Goal: Task Accomplishment & Management: Use online tool/utility

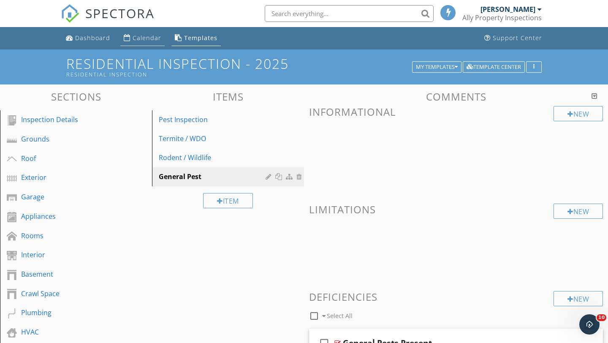
click at [142, 38] on div "Calendar" at bounding box center [146, 38] width 29 height 8
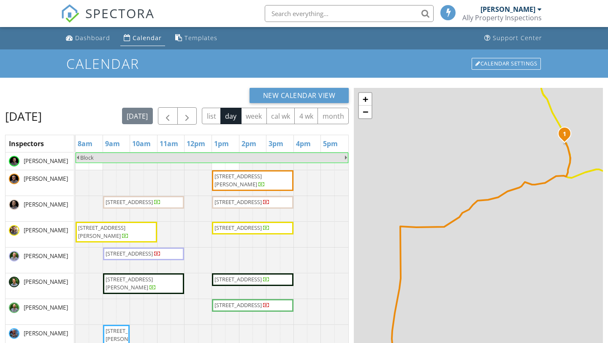
click at [241, 224] on span "4809 Cheshire Cir, Birmingham 35235" at bounding box center [237, 228] width 47 height 8
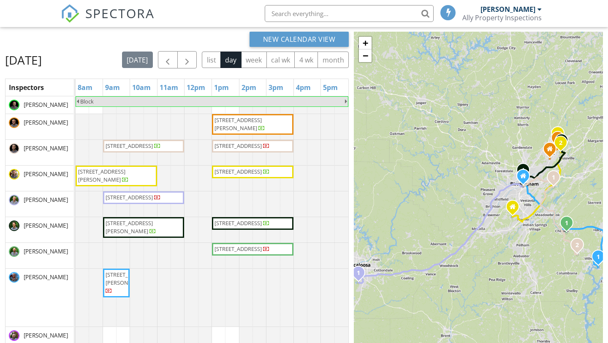
scroll to position [56, 0]
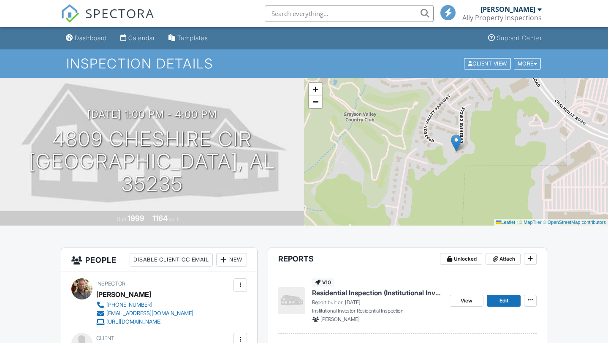
scroll to position [148, 0]
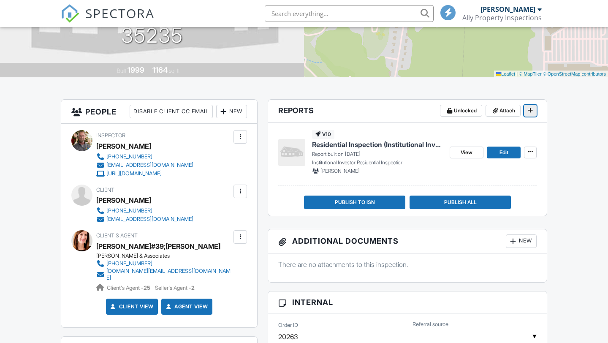
click at [530, 110] on icon at bounding box center [529, 110] width 5 height 6
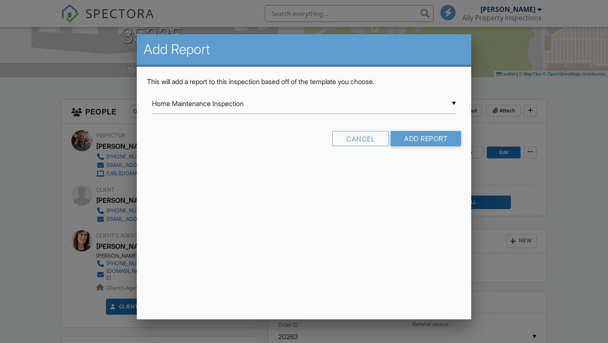
click at [274, 105] on input "Home Maintenance Inspection" at bounding box center [304, 103] width 304 height 21
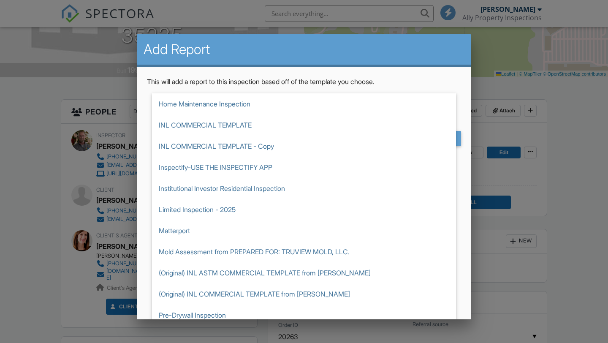
type input "Sewer Lateral Inspection #1"
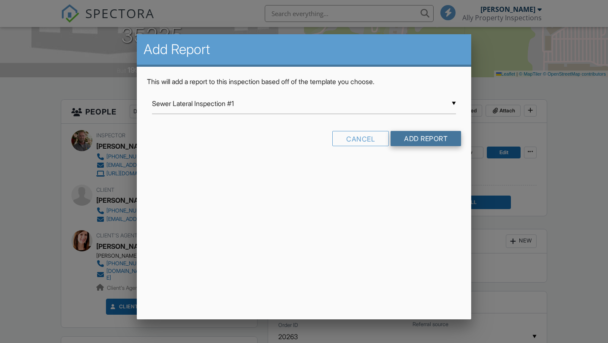
click at [419, 138] on input "Add Report" at bounding box center [425, 138] width 70 height 15
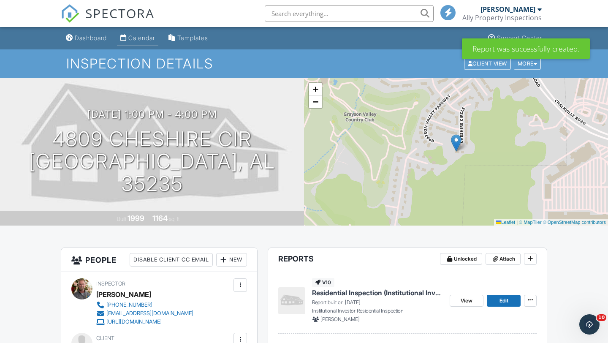
click at [140, 40] on div "Calendar" at bounding box center [141, 37] width 27 height 7
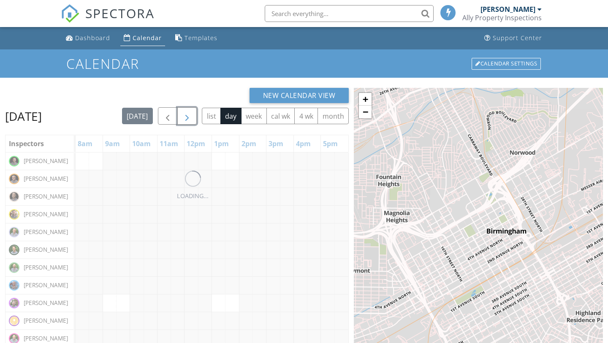
click at [192, 116] on span "button" at bounding box center [187, 116] width 10 height 10
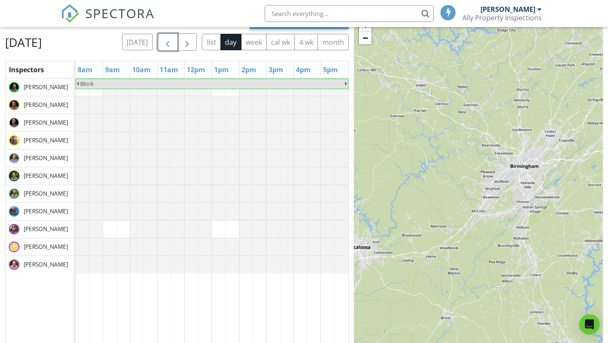
click at [173, 44] on span "button" at bounding box center [167, 42] width 10 height 10
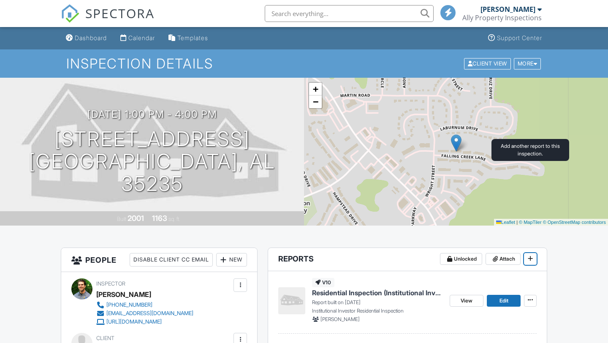
click at [529, 255] on icon at bounding box center [529, 258] width 5 height 6
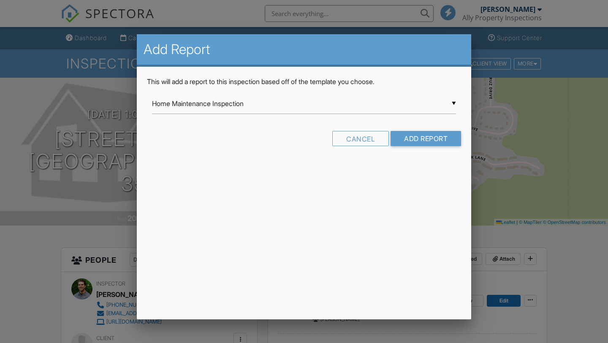
click at [274, 105] on input "Home Maintenance Inspection" at bounding box center [304, 103] width 304 height 21
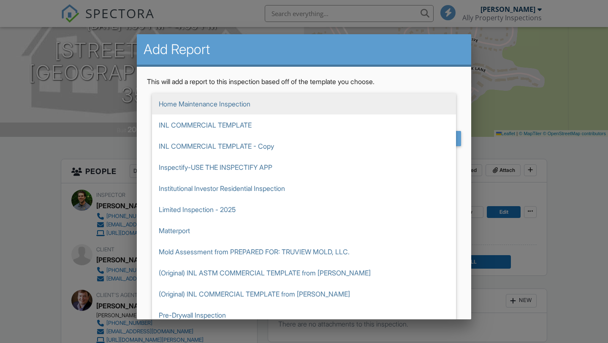
scroll to position [151, 0]
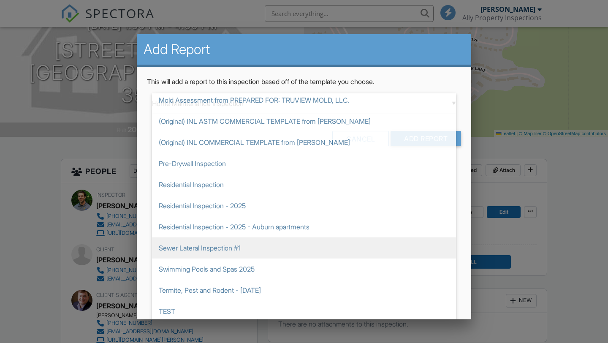
click at [190, 244] on span "Sewer Lateral Inspection #1" at bounding box center [304, 247] width 304 height 21
type input "Sewer Lateral Inspection #1"
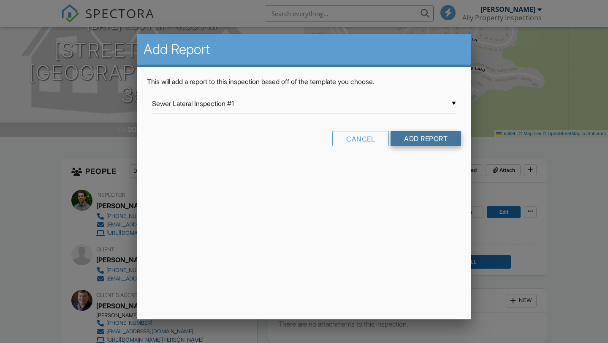
click at [418, 138] on input "Add Report" at bounding box center [425, 138] width 70 height 15
